Goal: Information Seeking & Learning: Learn about a topic

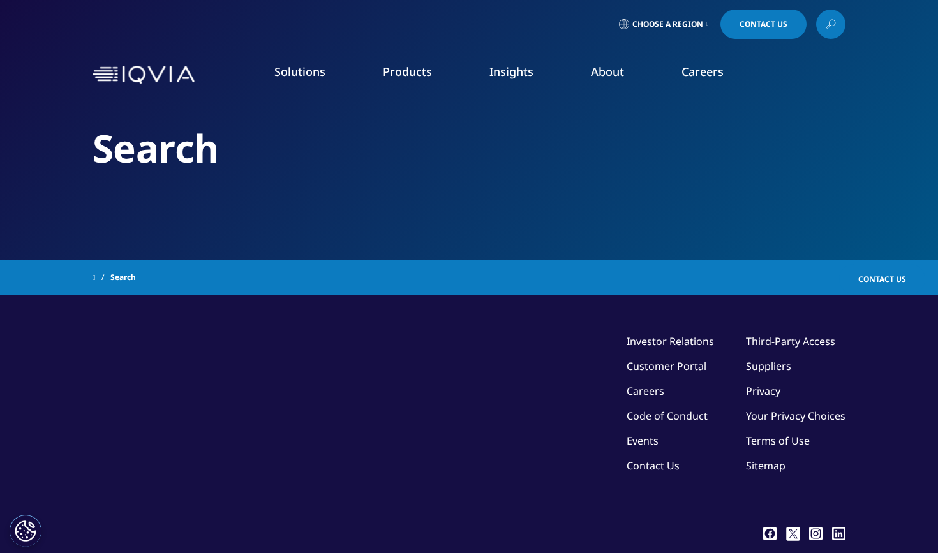
type input "compléments alimentaires"
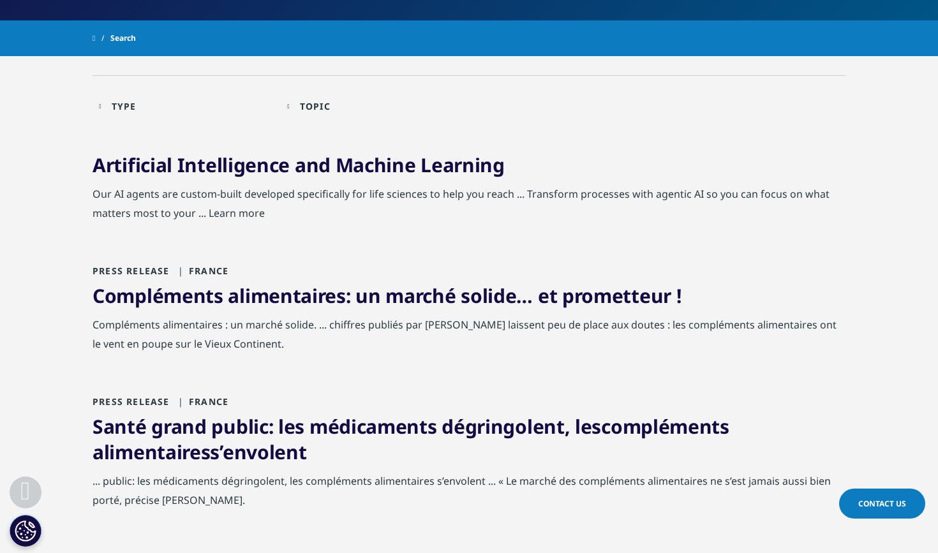
scroll to position [240, 0]
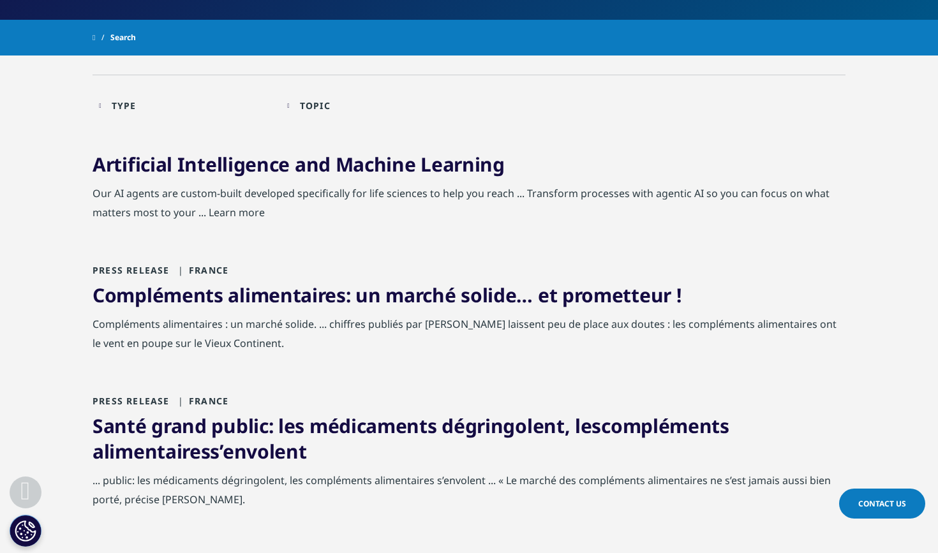
click at [519, 297] on link "Compléments alimentaires : un marché solide… et prometteur !" at bounding box center [386, 295] width 588 height 26
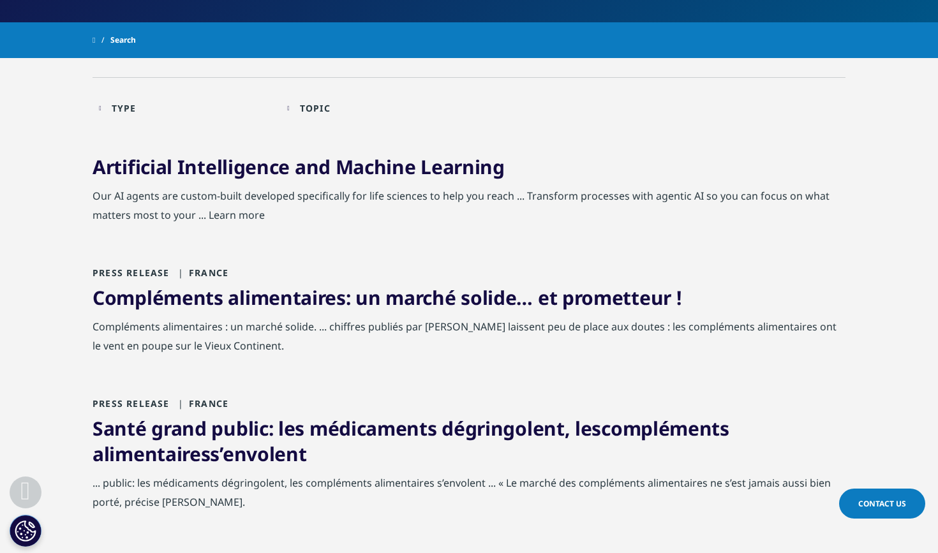
scroll to position [233, 0]
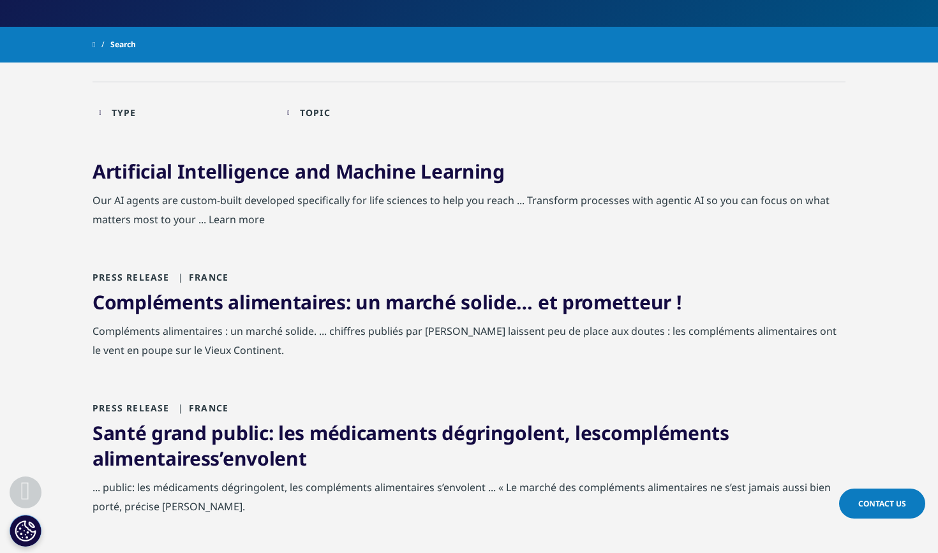
click at [302, 438] on link "Santé grand public: les médicaments dégringolent, les compléments alimentaires …" at bounding box center [410, 446] width 637 height 52
